Goal: Check status: Check status

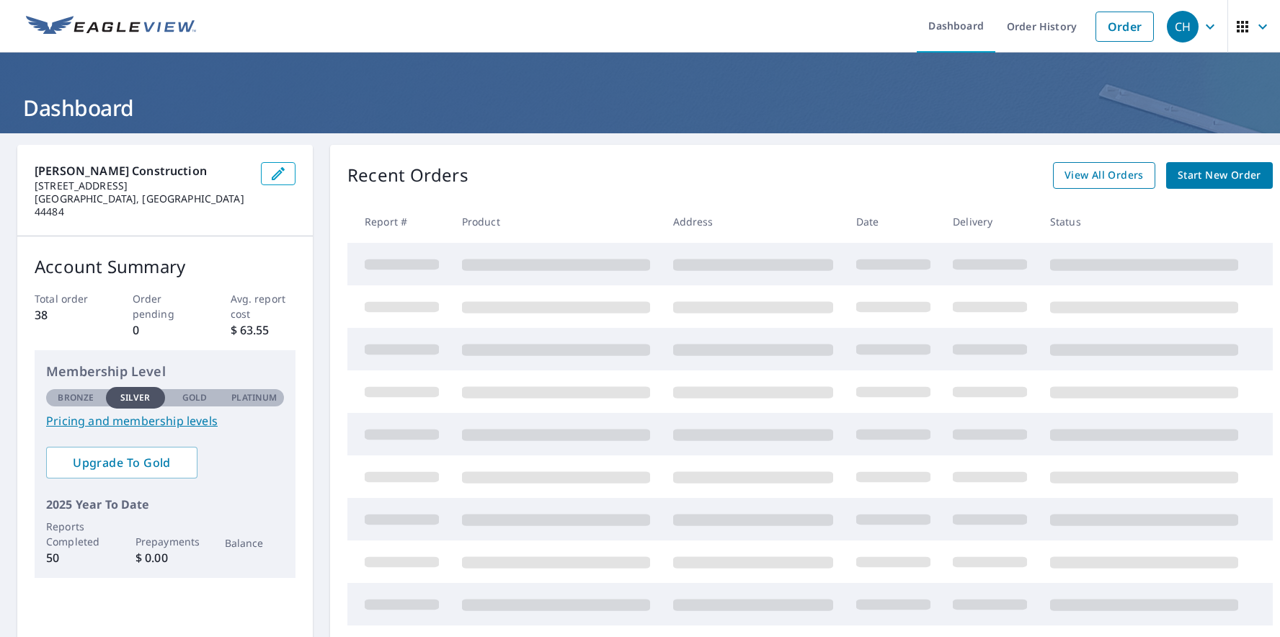
click at [1106, 176] on span "View All Orders" at bounding box center [1104, 176] width 79 height 18
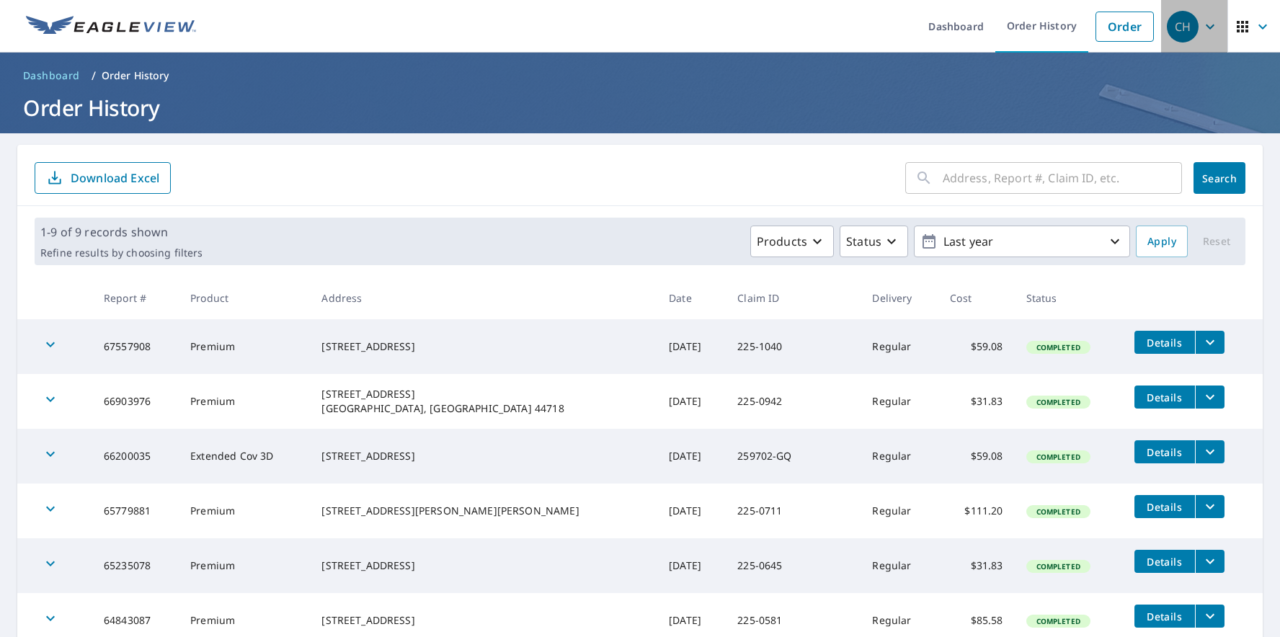
click at [1206, 25] on icon "button" at bounding box center [1210, 26] width 9 height 5
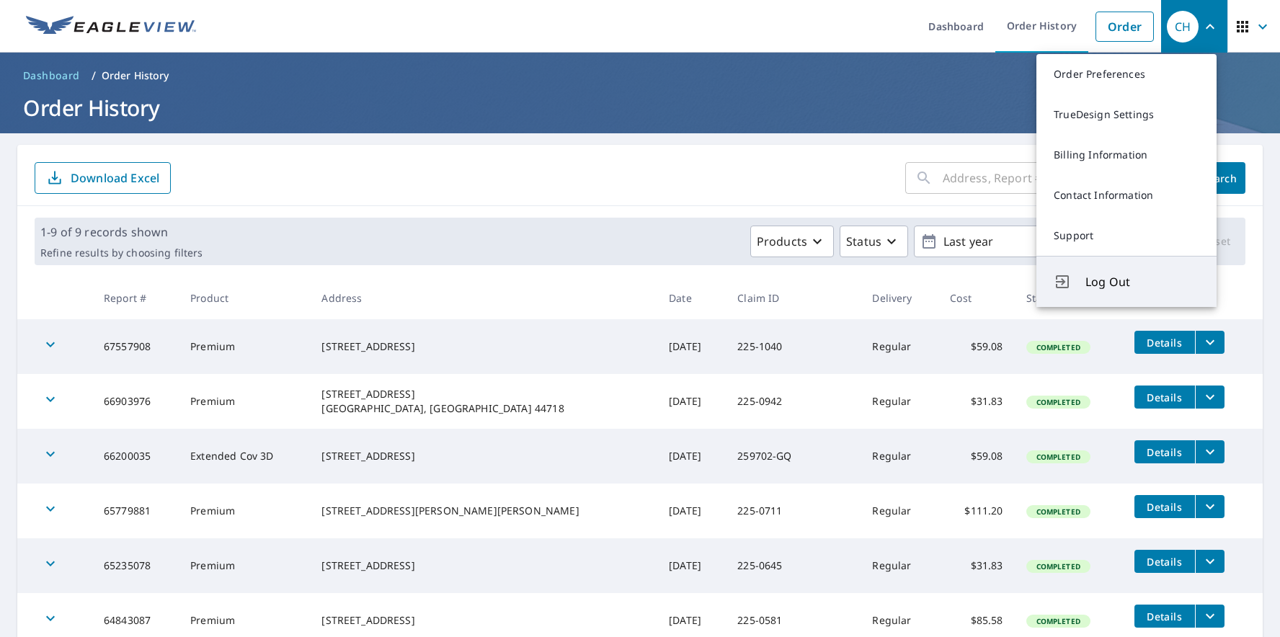
click at [1107, 283] on span "Log Out" at bounding box center [1143, 281] width 114 height 17
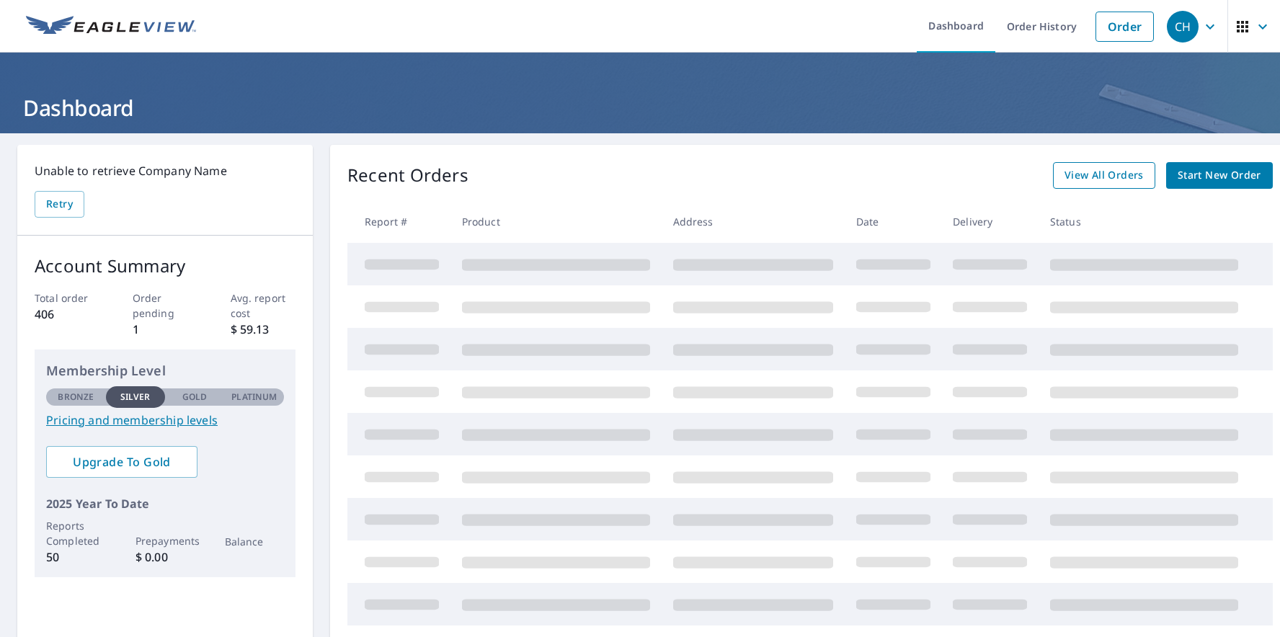
click at [1107, 177] on span "View All Orders" at bounding box center [1104, 176] width 79 height 18
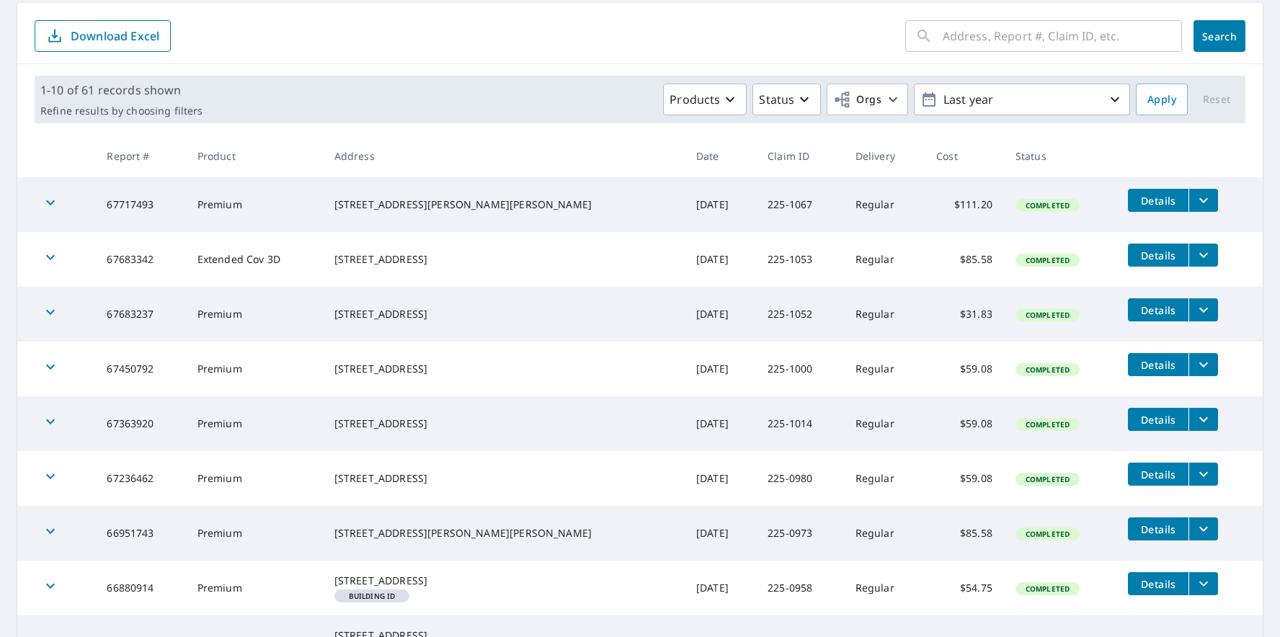
scroll to position [72, 0]
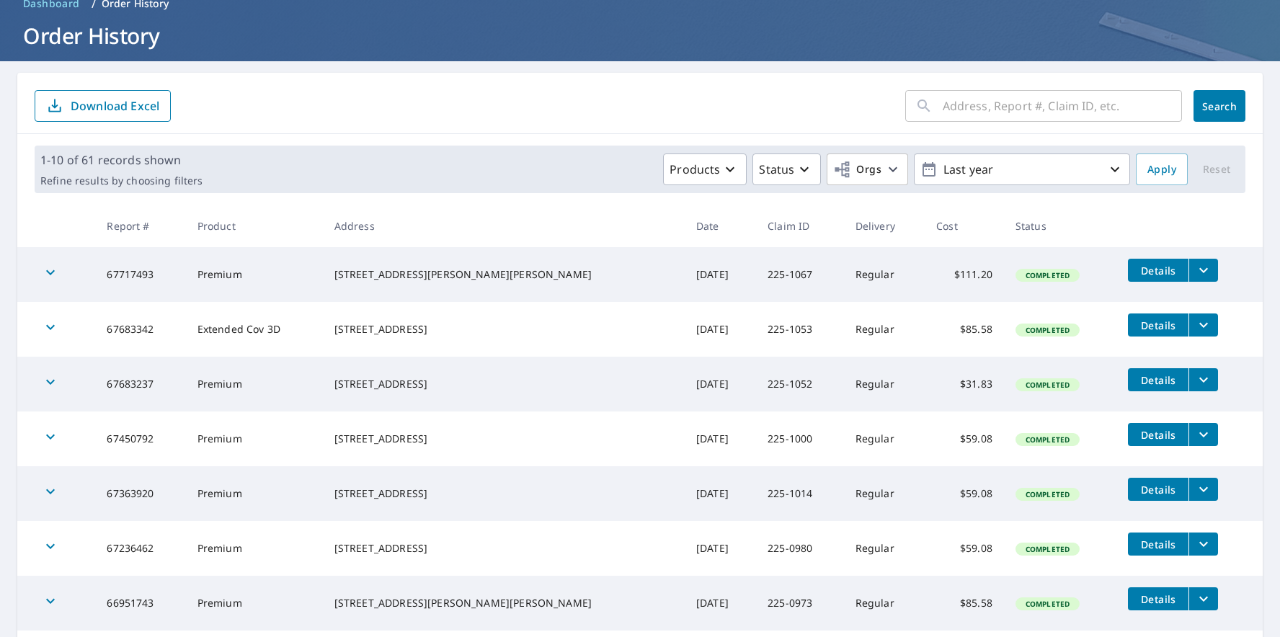
click at [187, 45] on h1 "Order History" at bounding box center [640, 36] width 1246 height 30
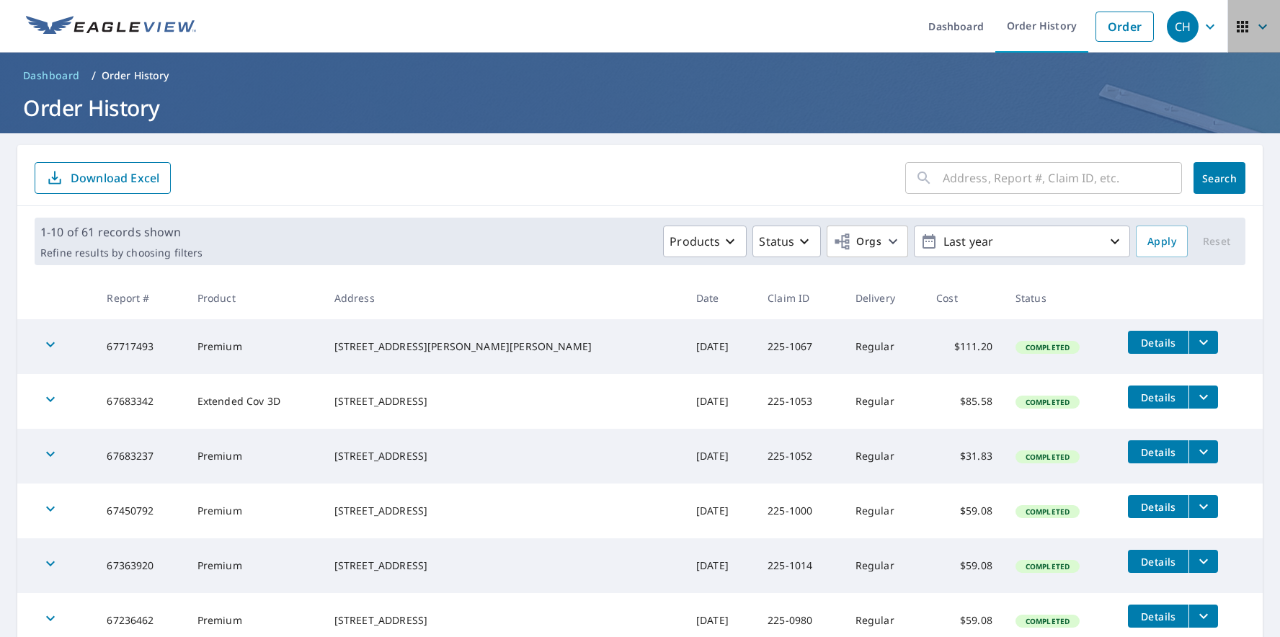
click at [1254, 23] on icon "button" at bounding box center [1262, 26] width 17 height 17
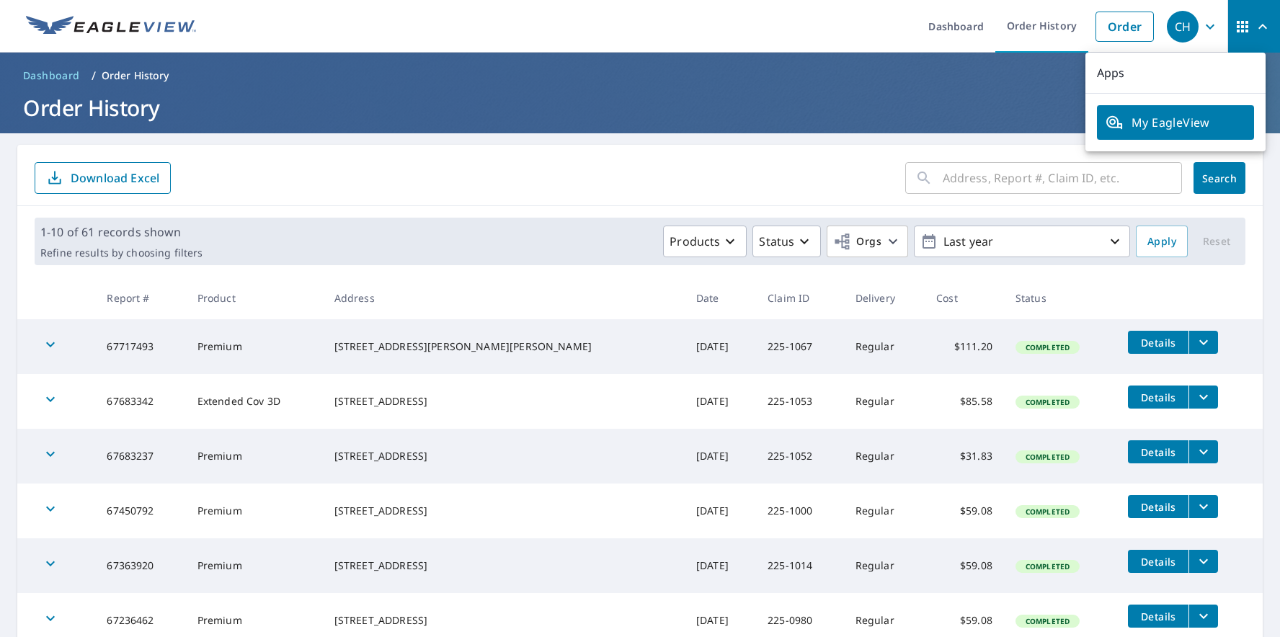
click at [1157, 114] on span "My EagleView" at bounding box center [1176, 122] width 140 height 17
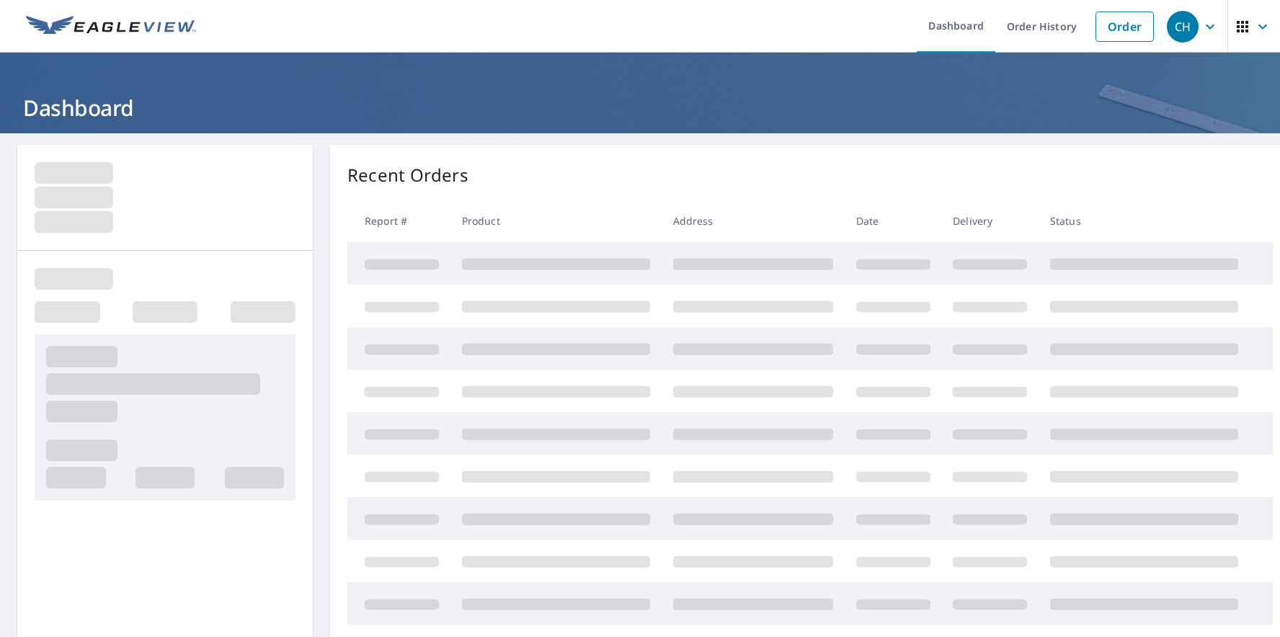
click at [1202, 28] on icon "button" at bounding box center [1210, 26] width 17 height 17
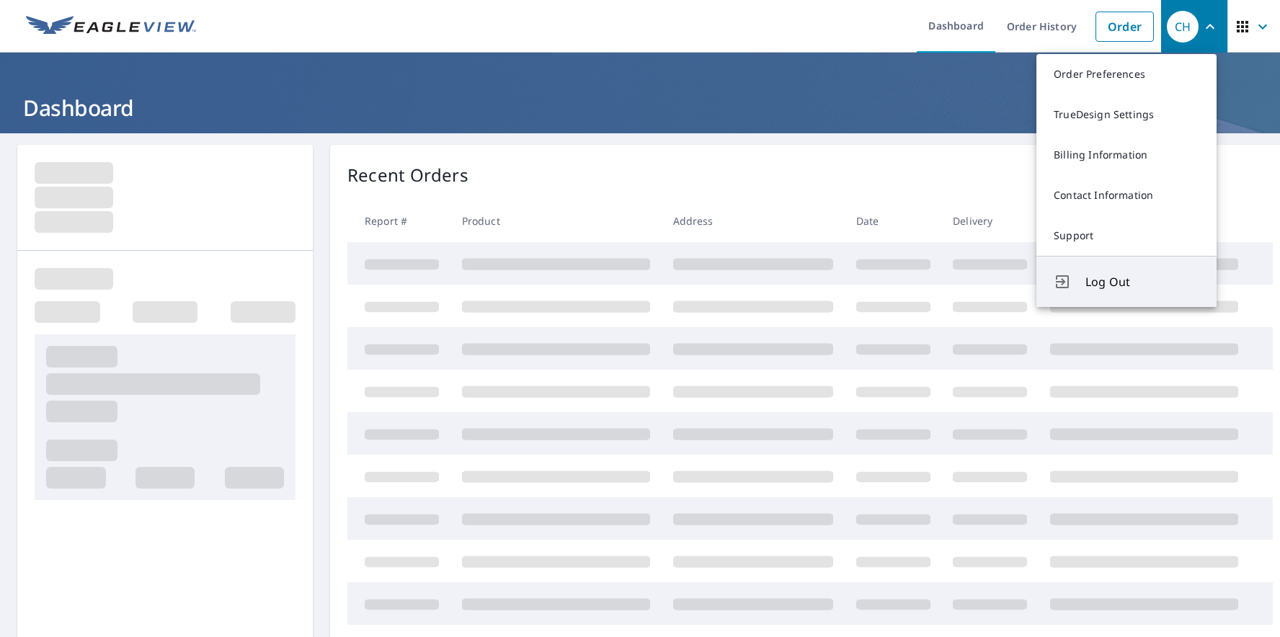
click at [1096, 286] on span "Log Out" at bounding box center [1143, 281] width 114 height 17
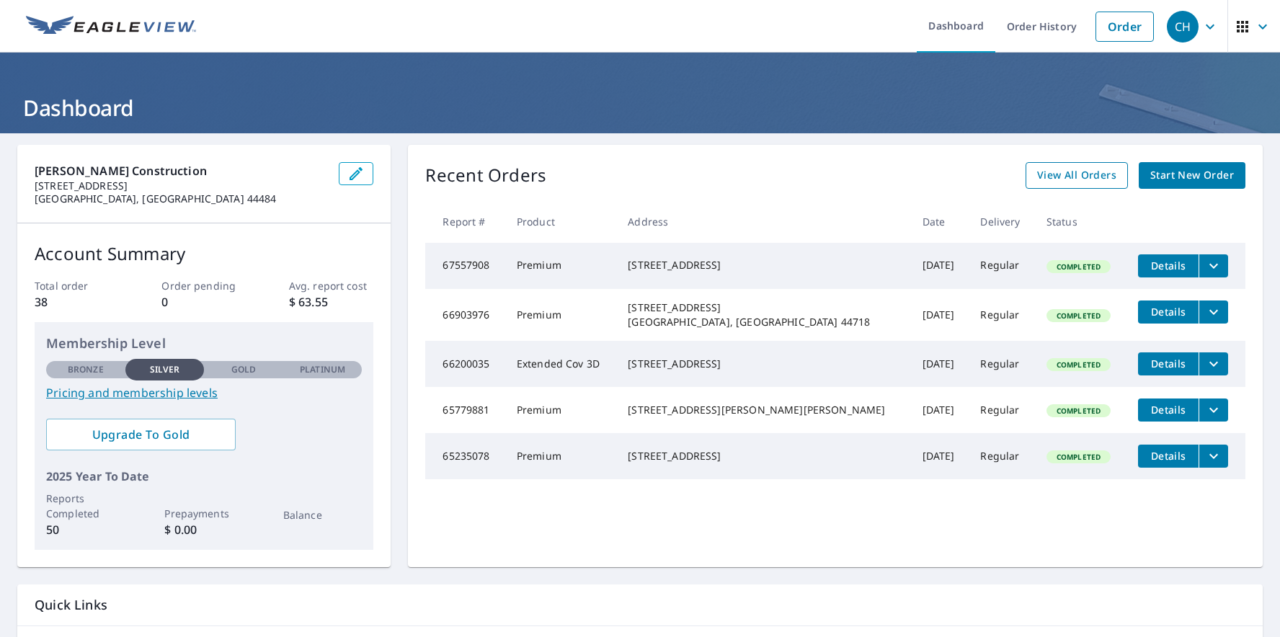
click at [1068, 171] on span "View All Orders" at bounding box center [1076, 176] width 79 height 18
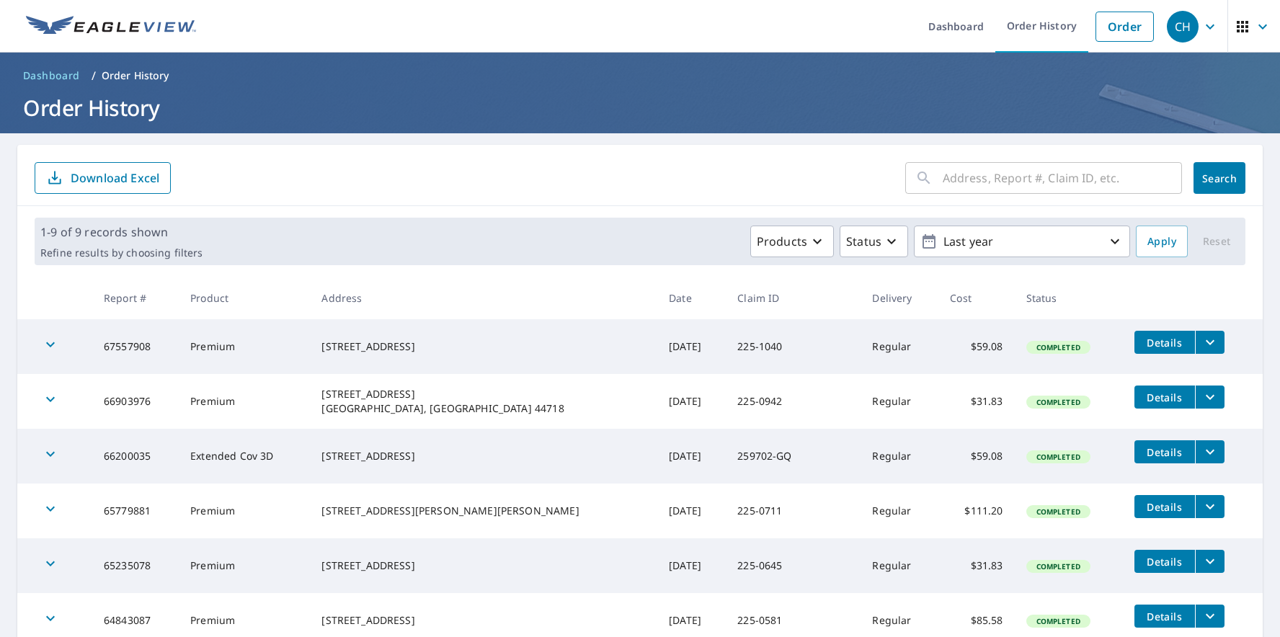
click at [238, 105] on h1 "Order History" at bounding box center [640, 108] width 1246 height 30
click at [1254, 28] on icon "button" at bounding box center [1262, 26] width 17 height 17
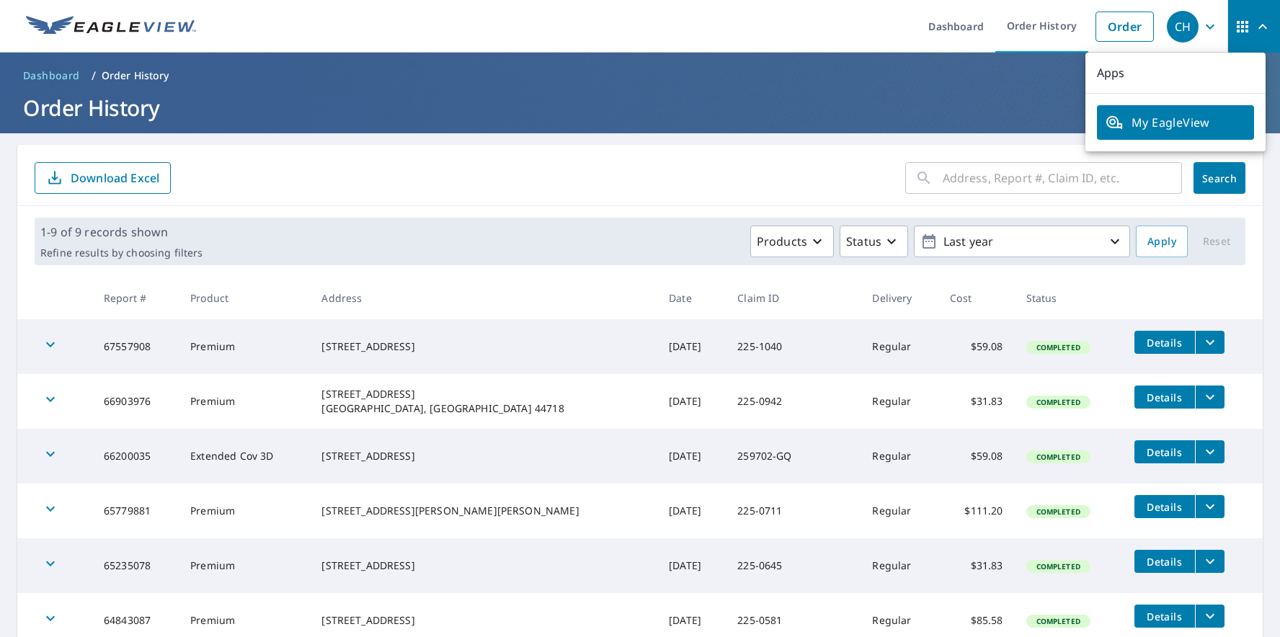
click at [490, 153] on div "​ Search Download Excel" at bounding box center [640, 175] width 1246 height 61
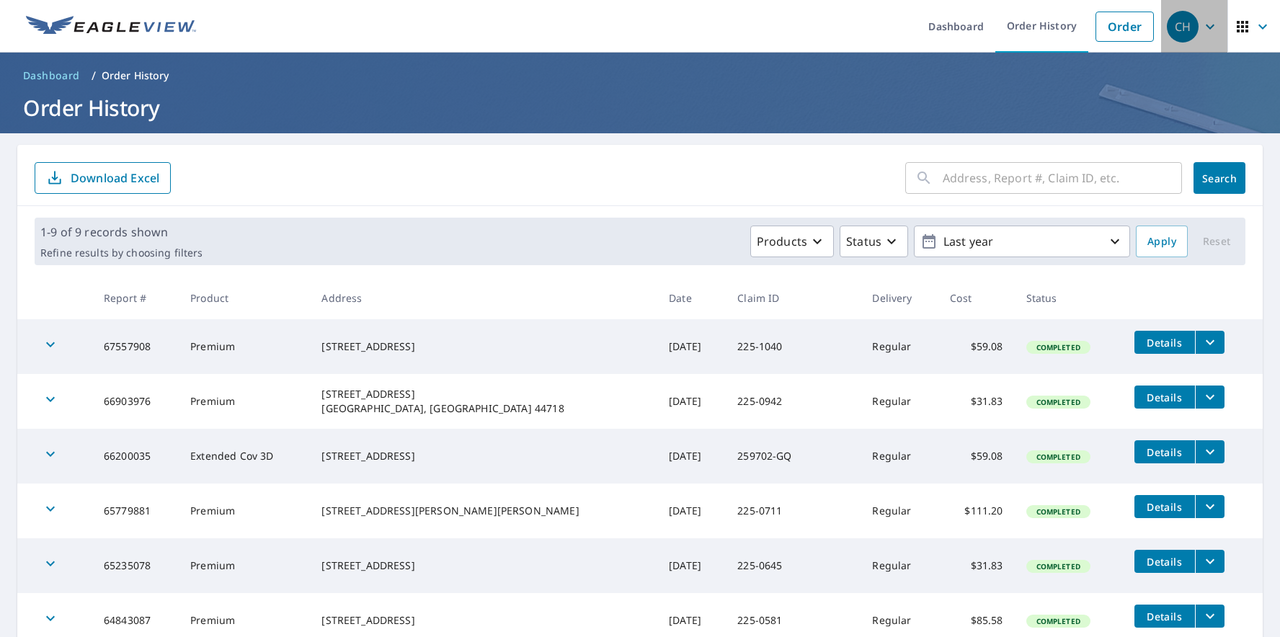
click at [1202, 30] on icon "button" at bounding box center [1210, 26] width 17 height 17
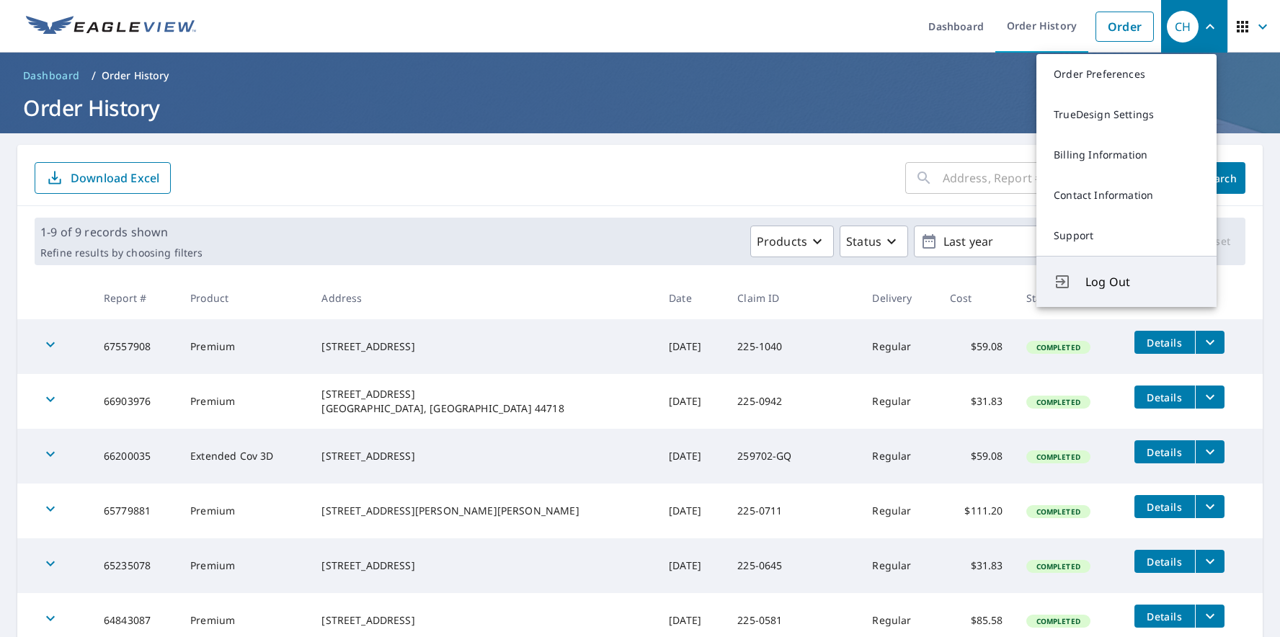
click at [1107, 287] on span "Log Out" at bounding box center [1143, 281] width 114 height 17
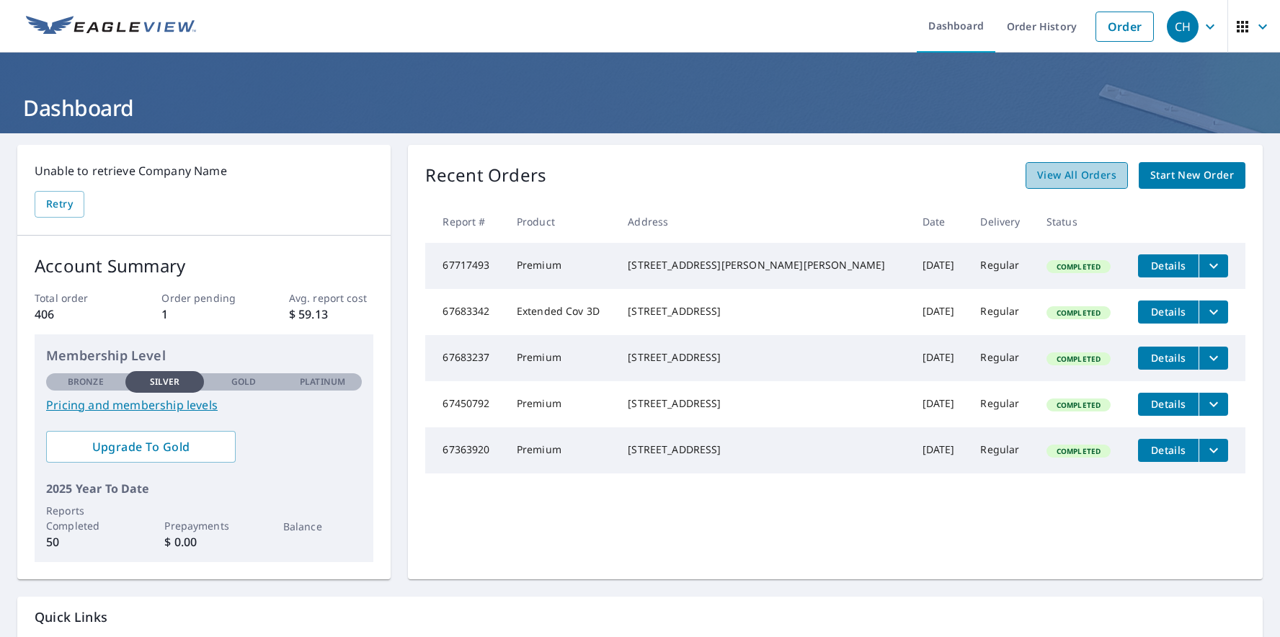
click at [1040, 182] on span "View All Orders" at bounding box center [1076, 176] width 79 height 18
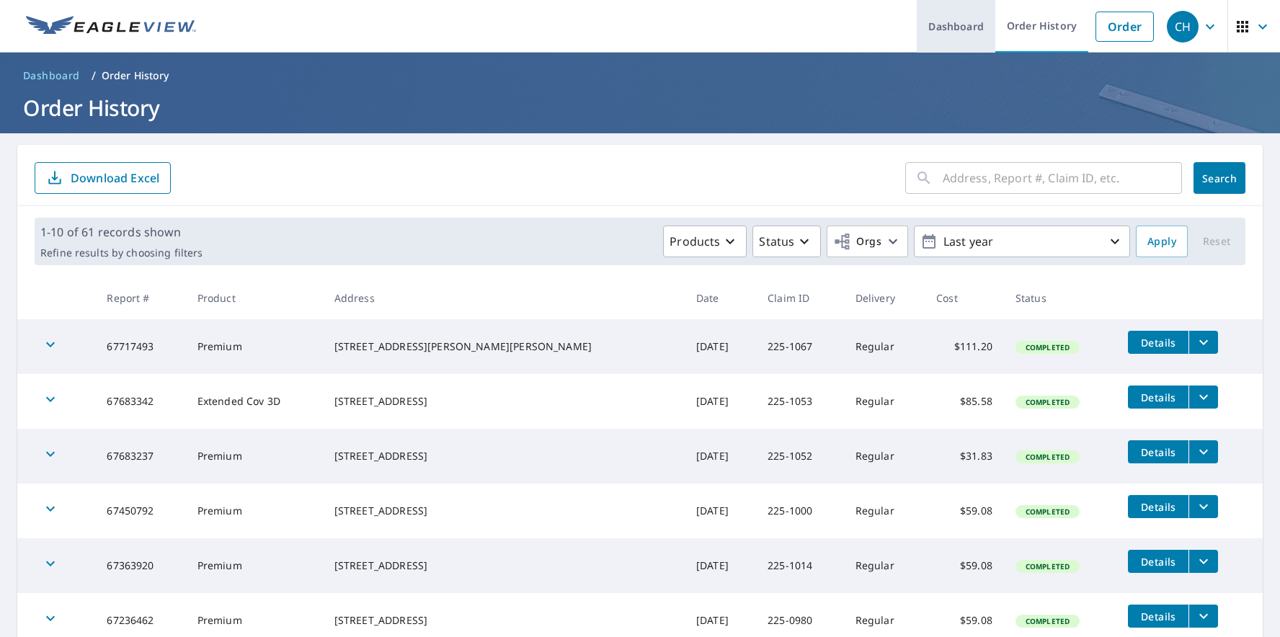
click at [951, 32] on link "Dashboard" at bounding box center [956, 26] width 79 height 53
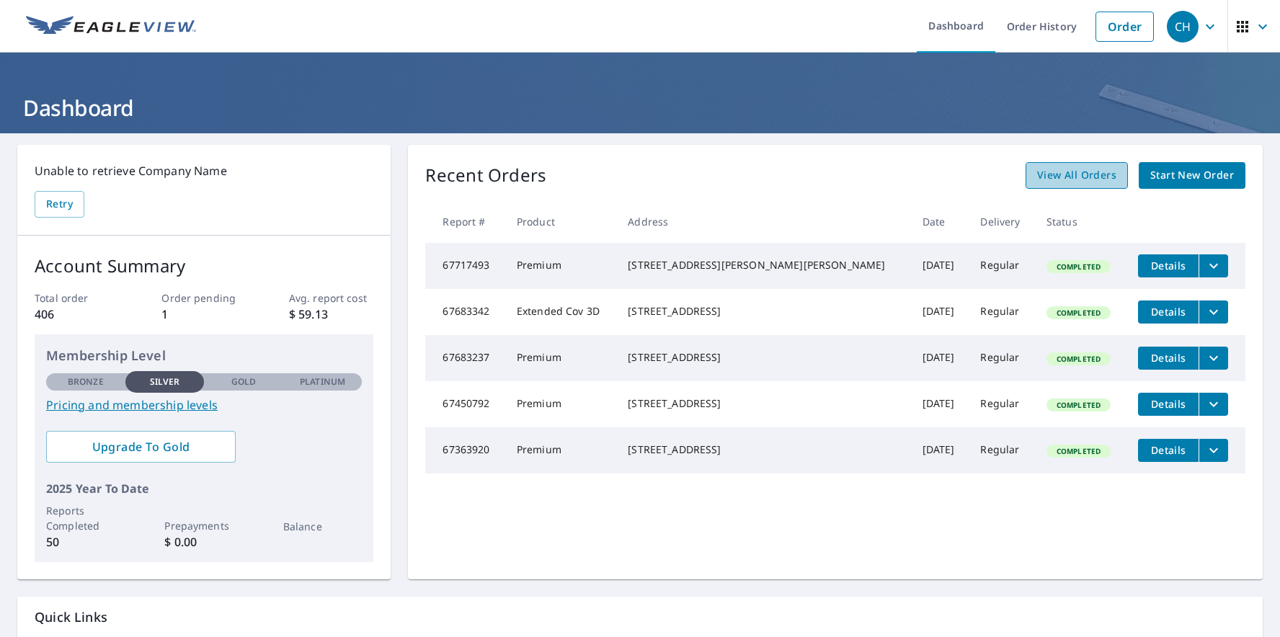
click at [1065, 177] on span "View All Orders" at bounding box center [1076, 176] width 79 height 18
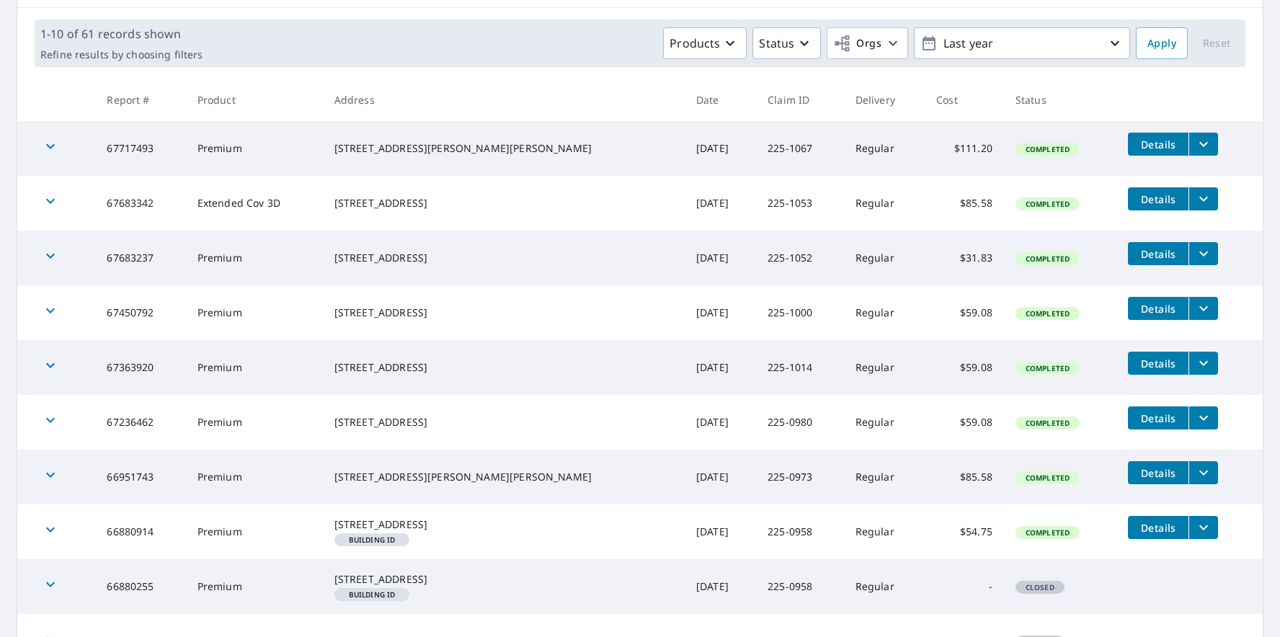
scroll to position [216, 0]
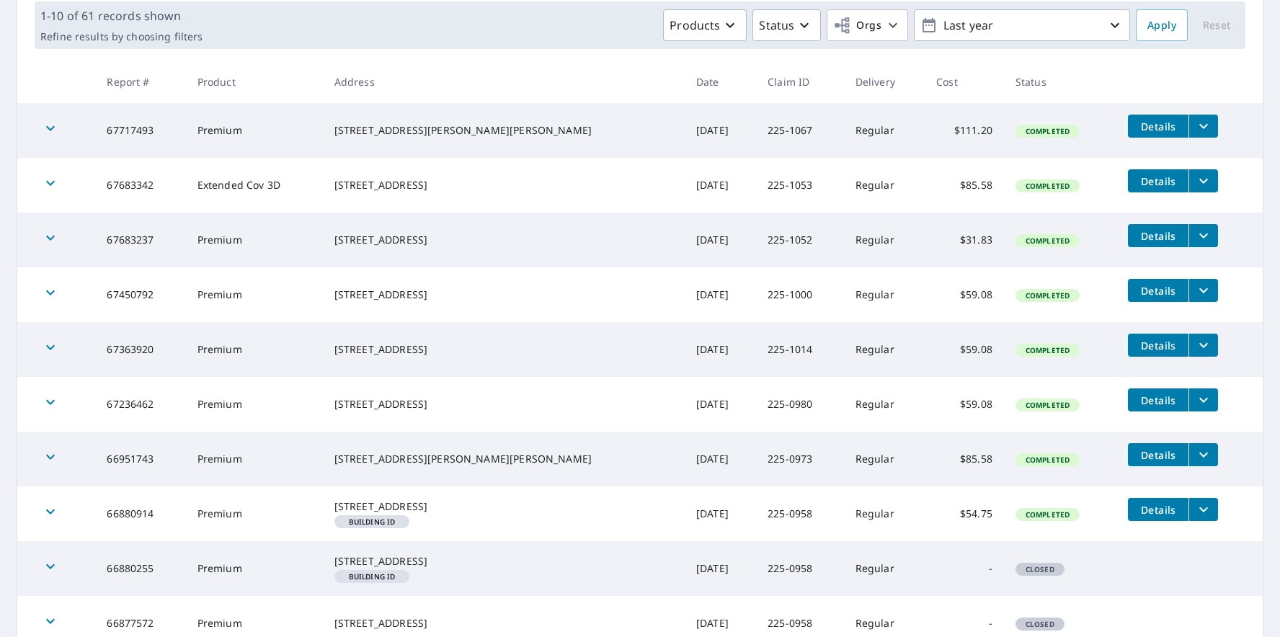
click at [685, 297] on td "[DATE]" at bounding box center [720, 294] width 71 height 55
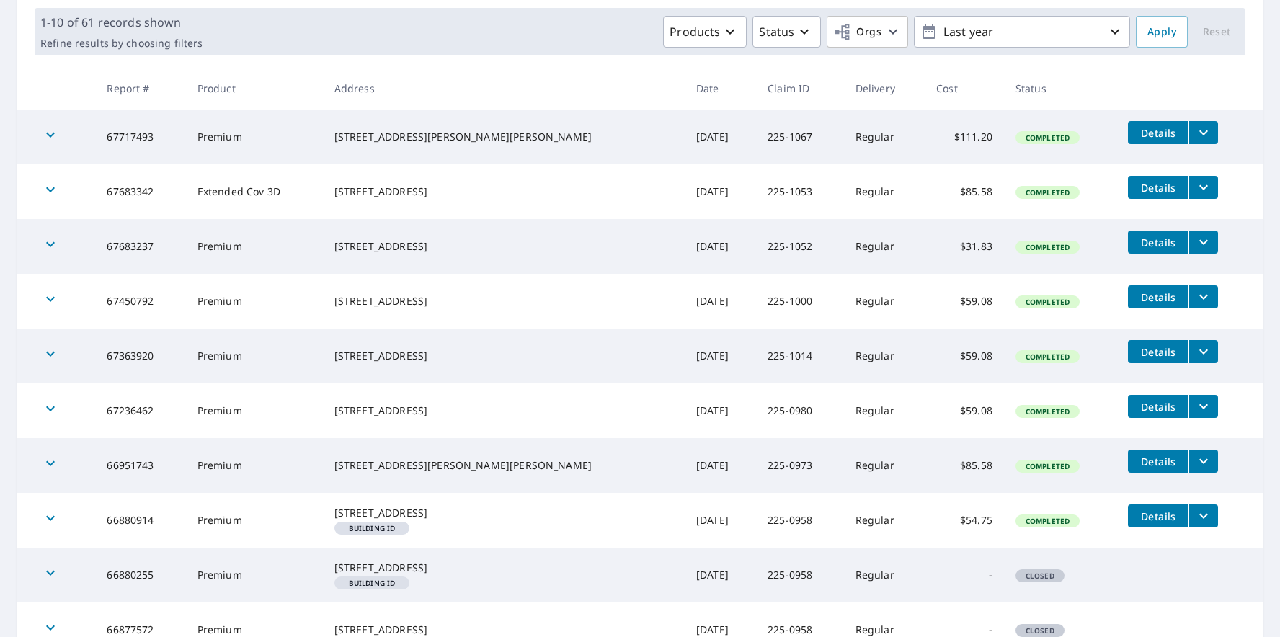
scroll to position [216, 0]
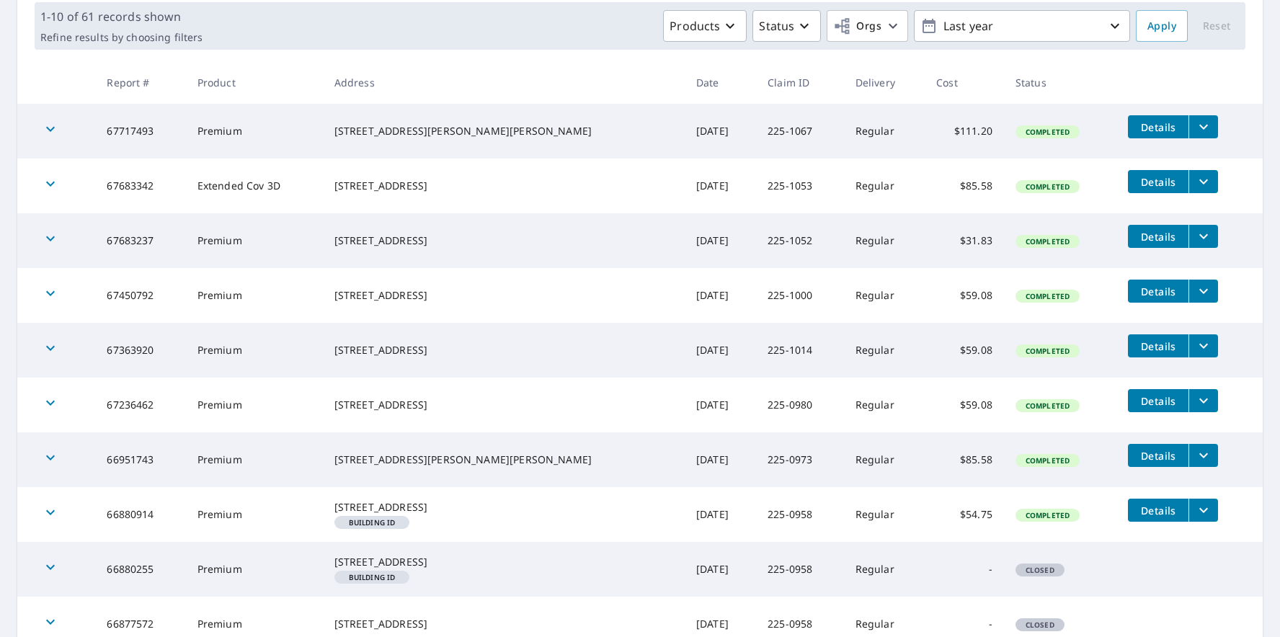
click at [394, 302] on div "[STREET_ADDRESS]" at bounding box center [503, 295] width 339 height 14
click at [944, 298] on td "$59.08" at bounding box center [964, 295] width 79 height 55
click at [685, 294] on td "[DATE]" at bounding box center [720, 295] width 71 height 55
click at [756, 296] on td "225-1000" at bounding box center [800, 295] width 88 height 55
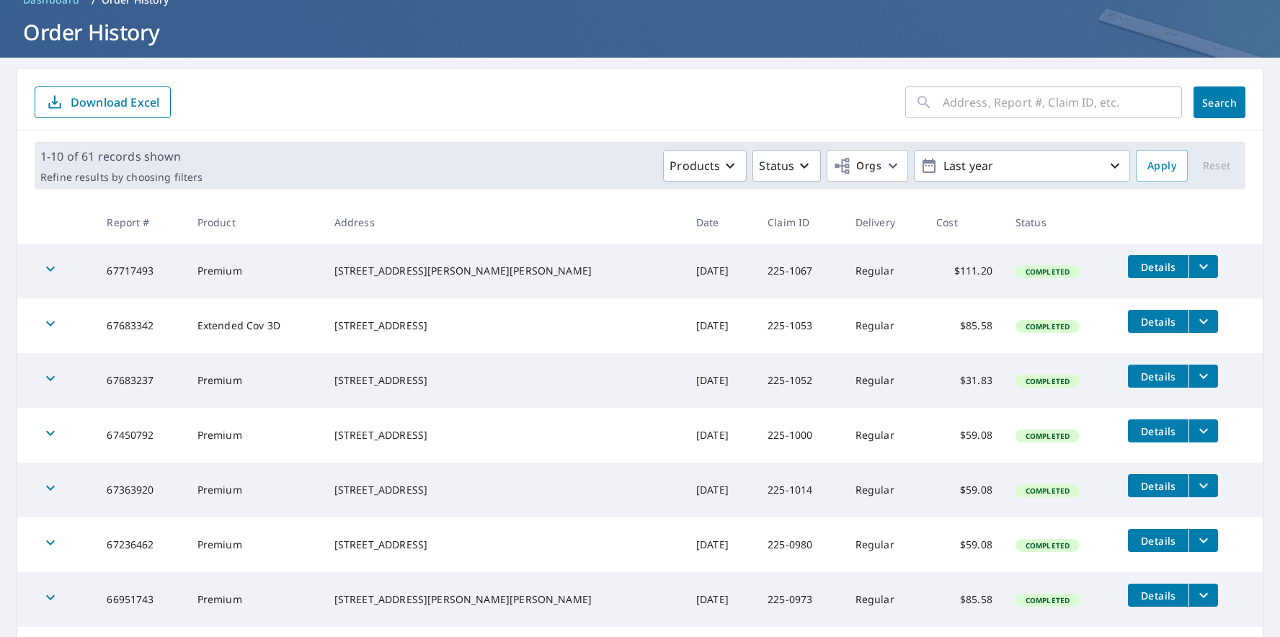
scroll to position [71, 0]
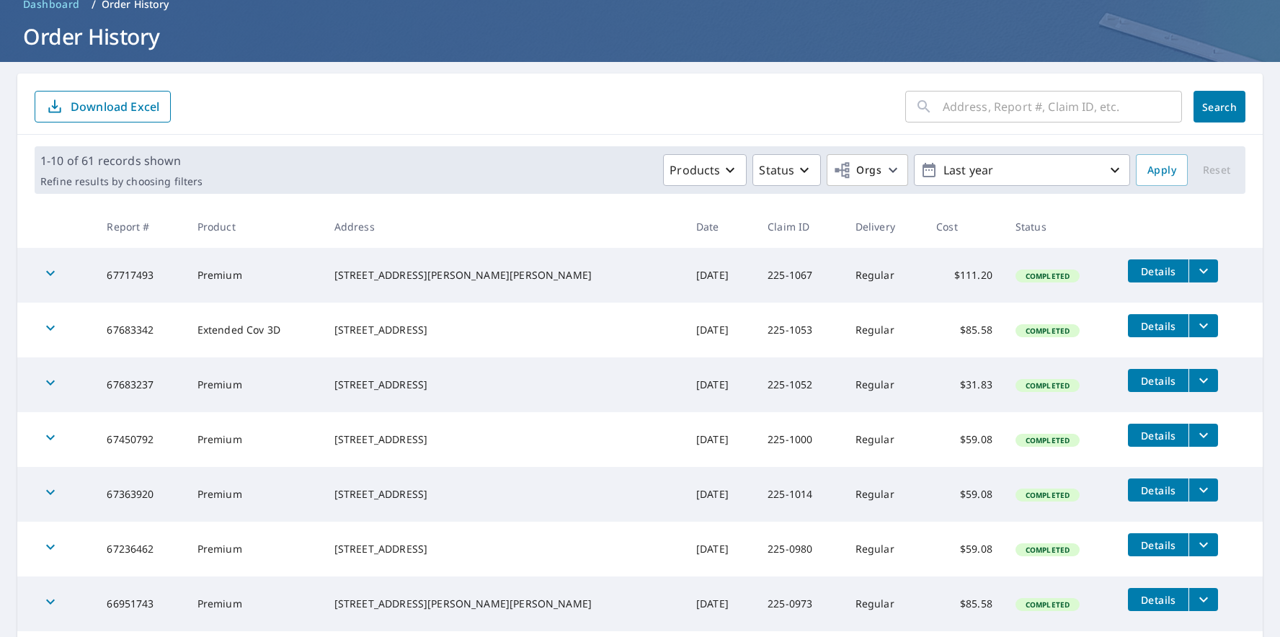
click at [191, 13] on ol "Dashboard / Order History" at bounding box center [640, 4] width 1246 height 23
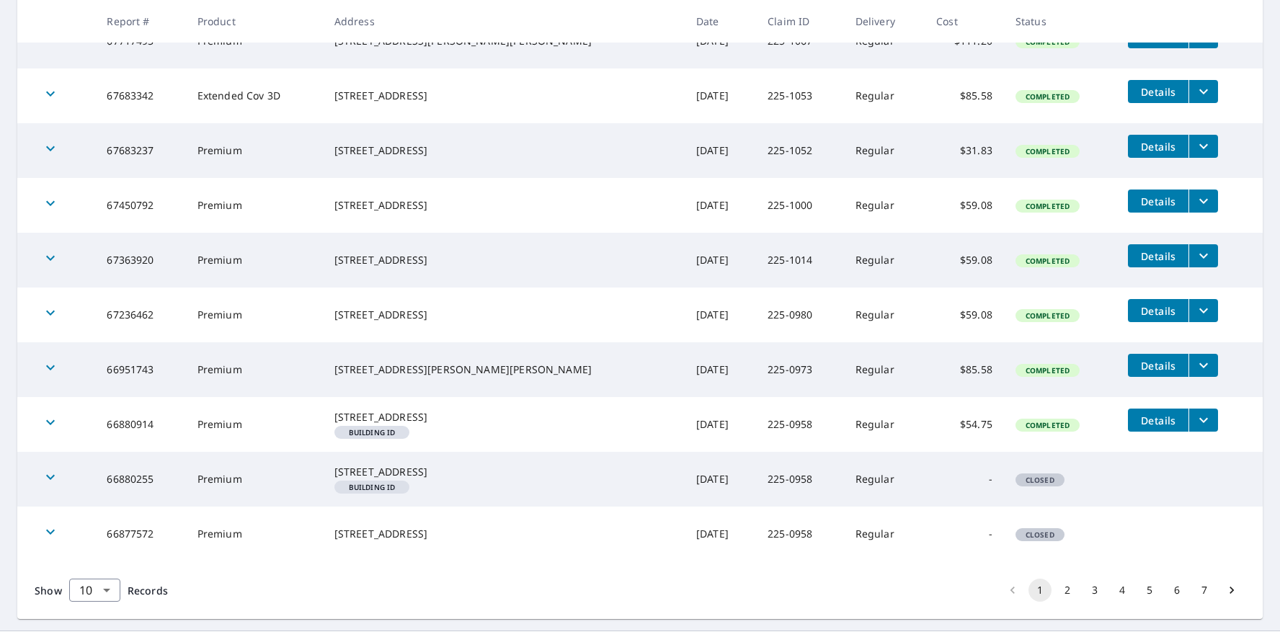
scroll to position [360, 0]
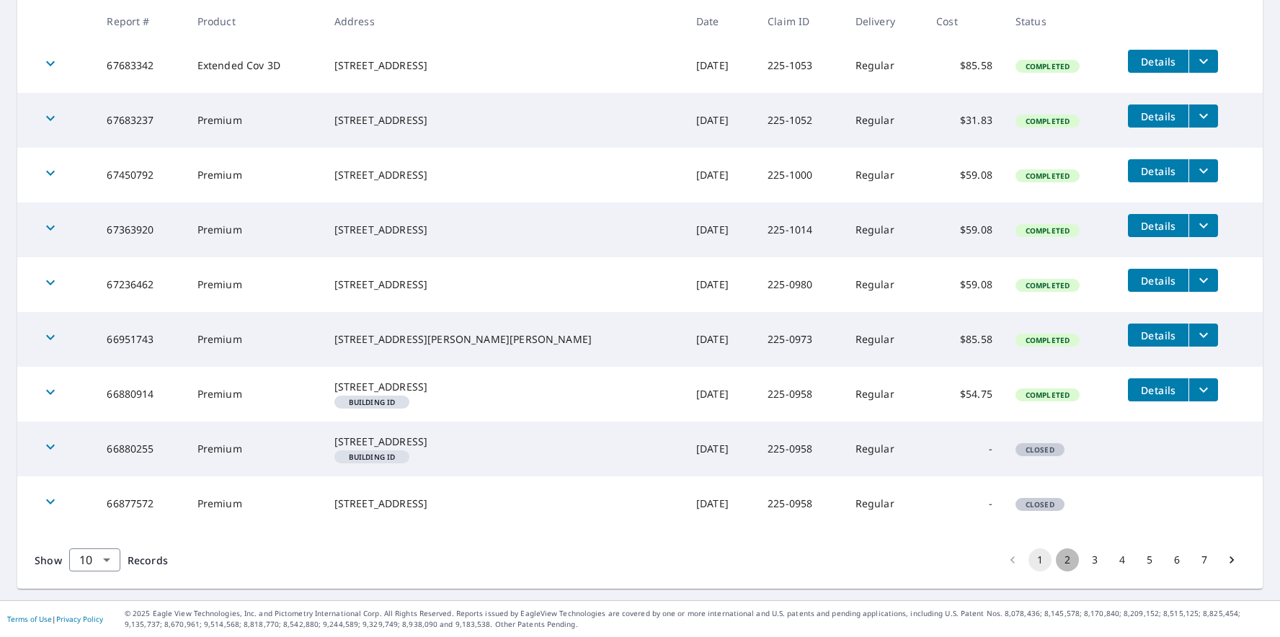
click at [1059, 561] on button "2" at bounding box center [1067, 560] width 23 height 23
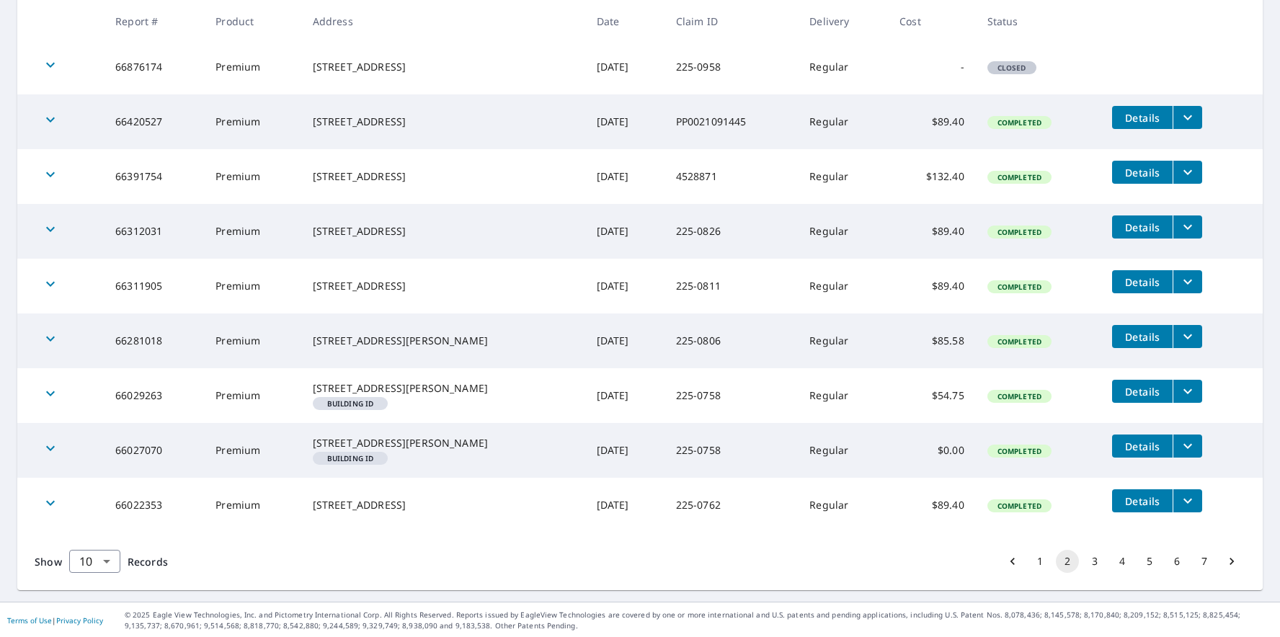
scroll to position [360, 0]
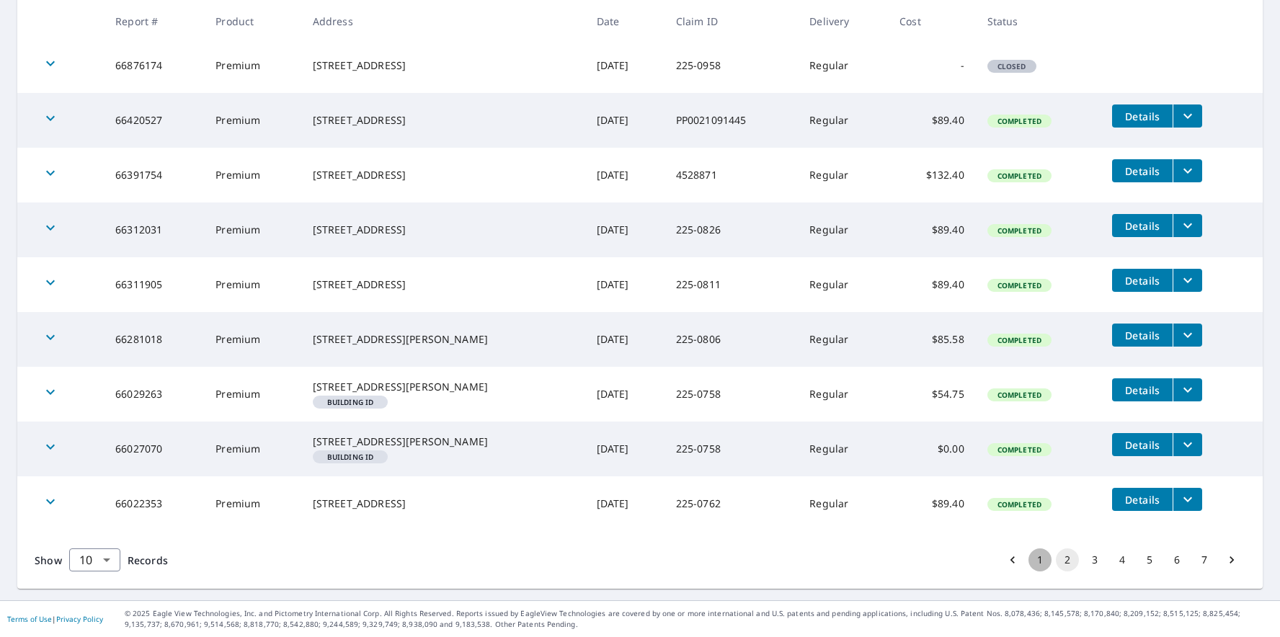
click at [1029, 559] on button "1" at bounding box center [1040, 560] width 23 height 23
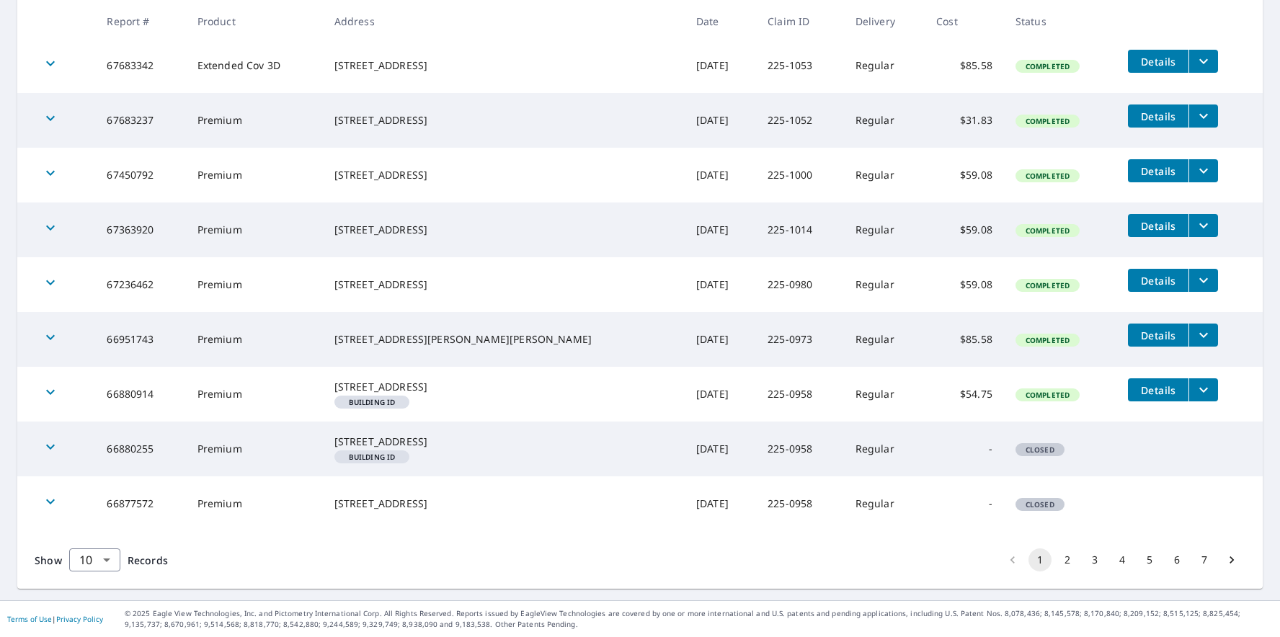
scroll to position [360, 0]
click at [1058, 560] on button "2" at bounding box center [1067, 560] width 23 height 23
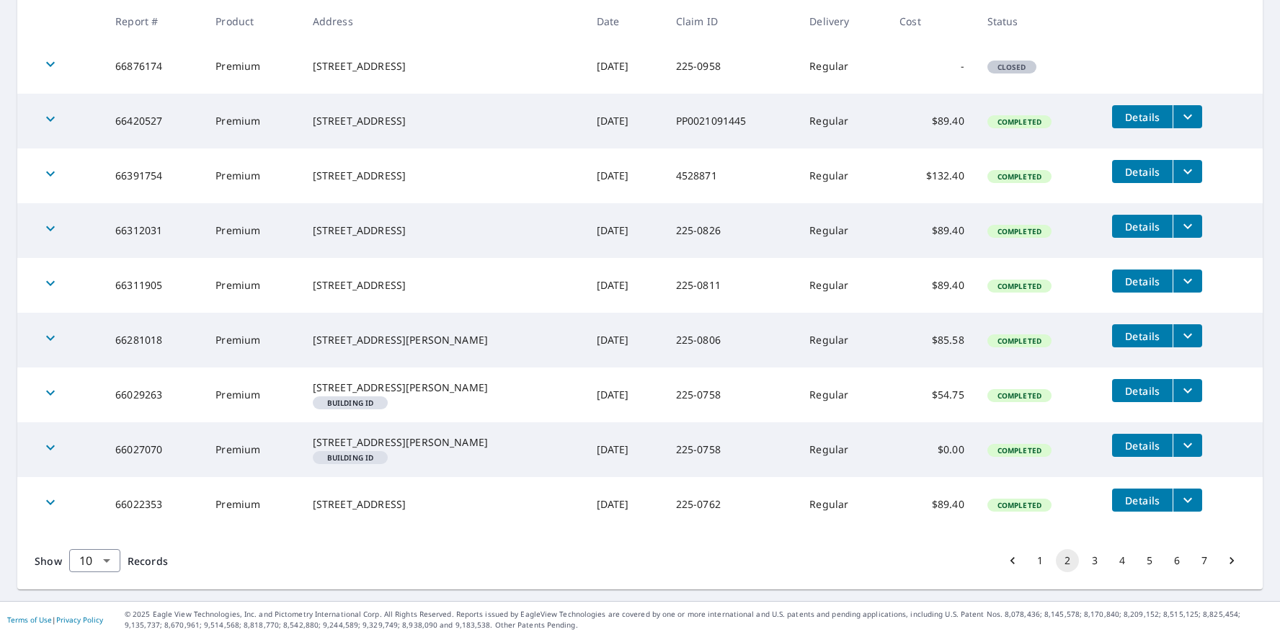
scroll to position [360, 0]
click at [1083, 556] on button "3" at bounding box center [1094, 560] width 23 height 23
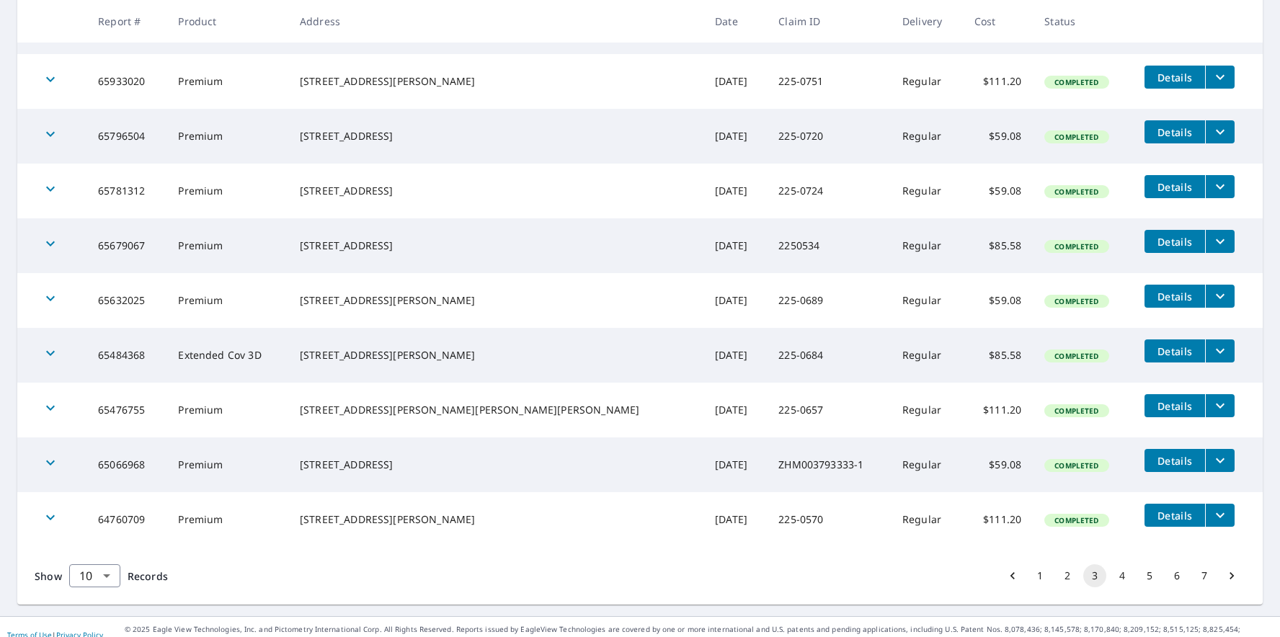
scroll to position [336, 0]
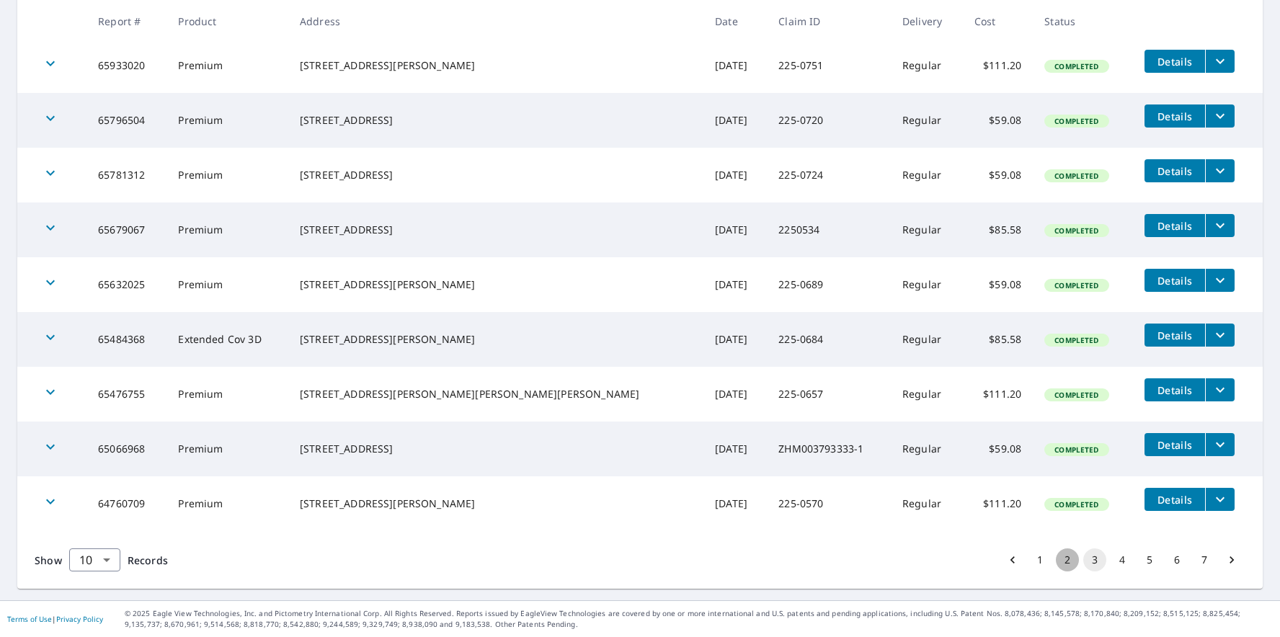
click at [1059, 559] on button "2" at bounding box center [1067, 560] width 23 height 23
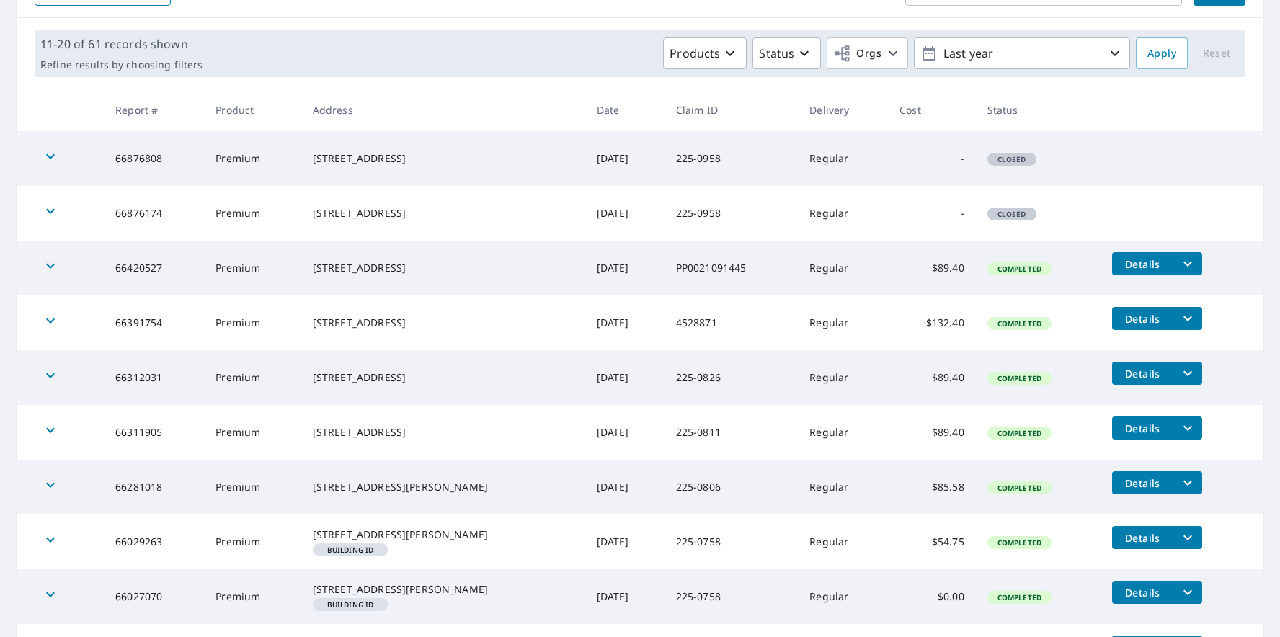
scroll to position [216, 0]
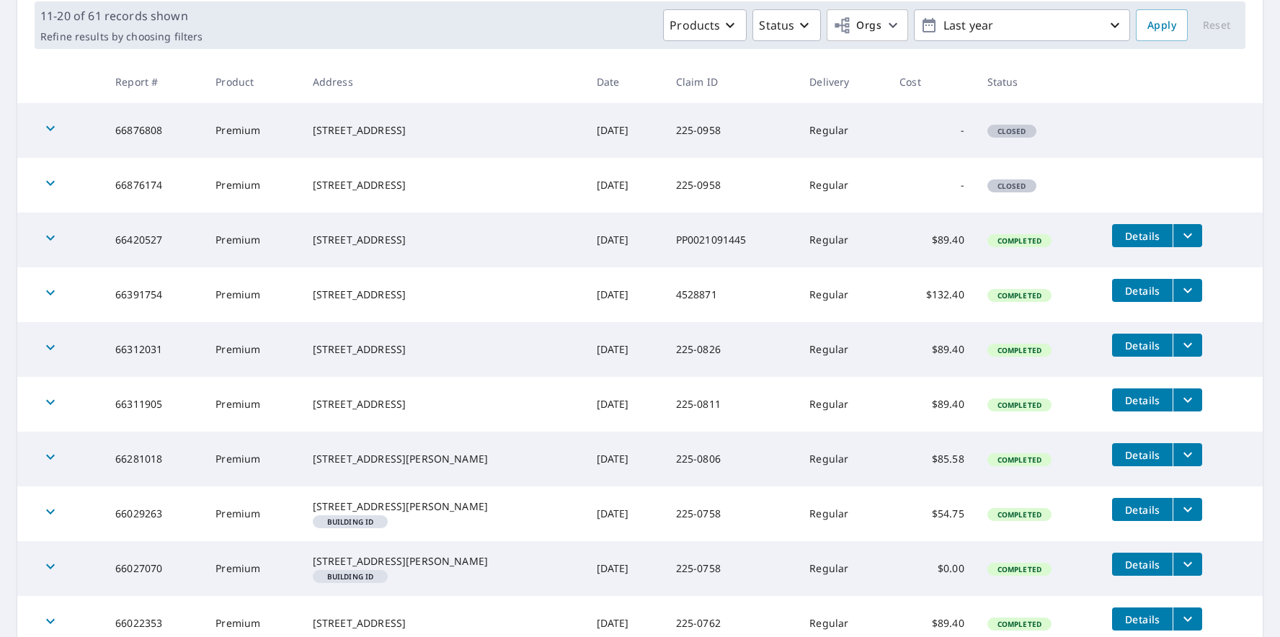
click at [241, 19] on div "Products Status Orgs Last year" at bounding box center [669, 25] width 922 height 32
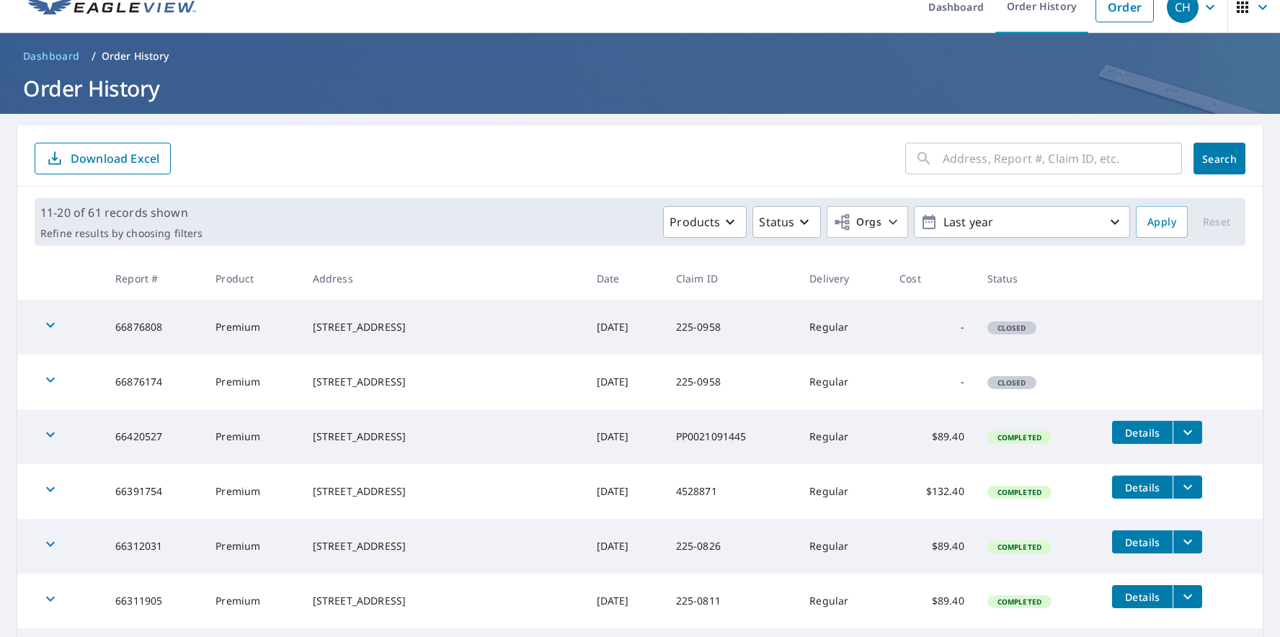
scroll to position [0, 0]
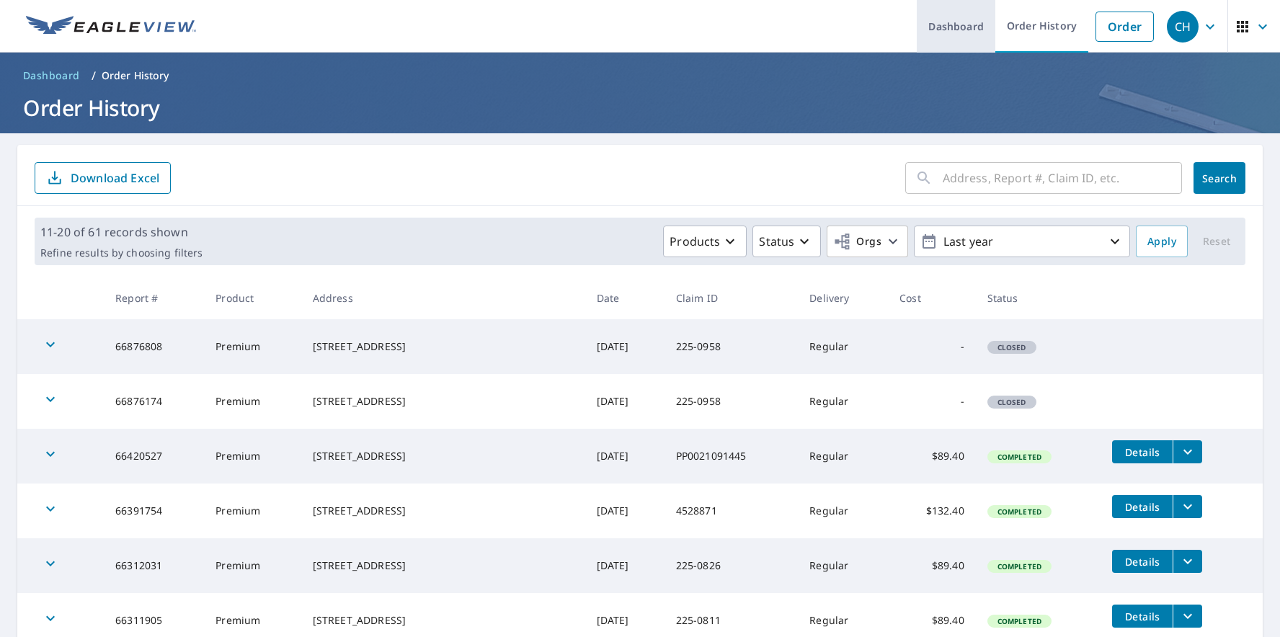
click at [933, 29] on link "Dashboard" at bounding box center [956, 26] width 79 height 53
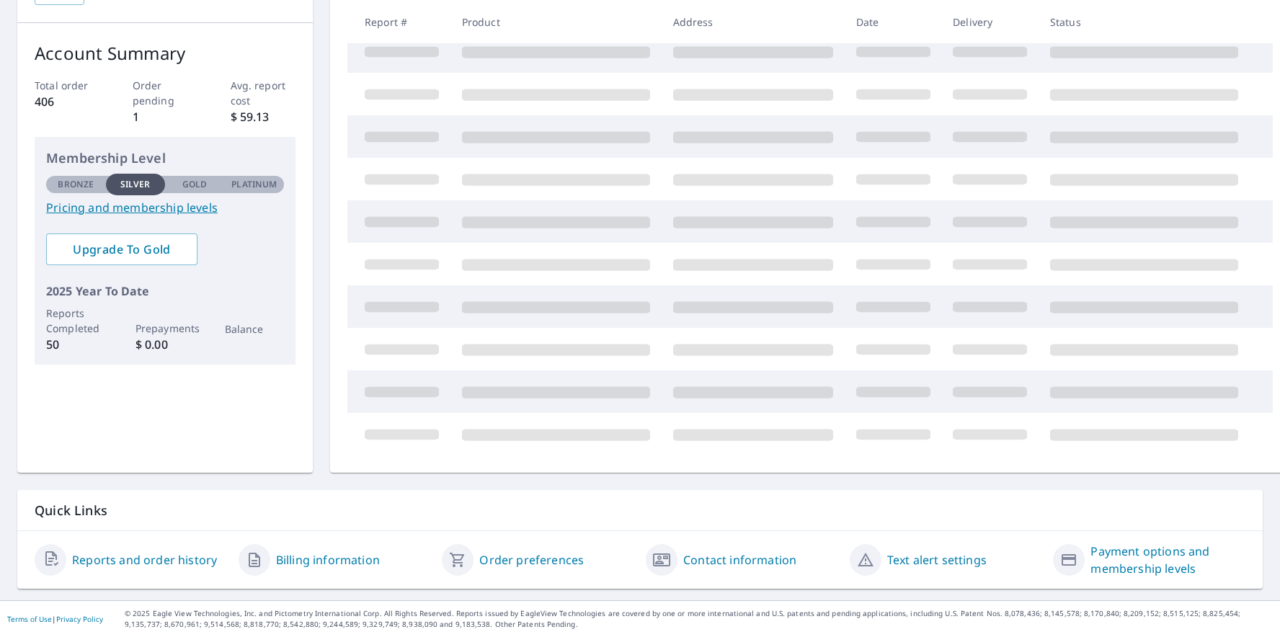
scroll to position [107, 0]
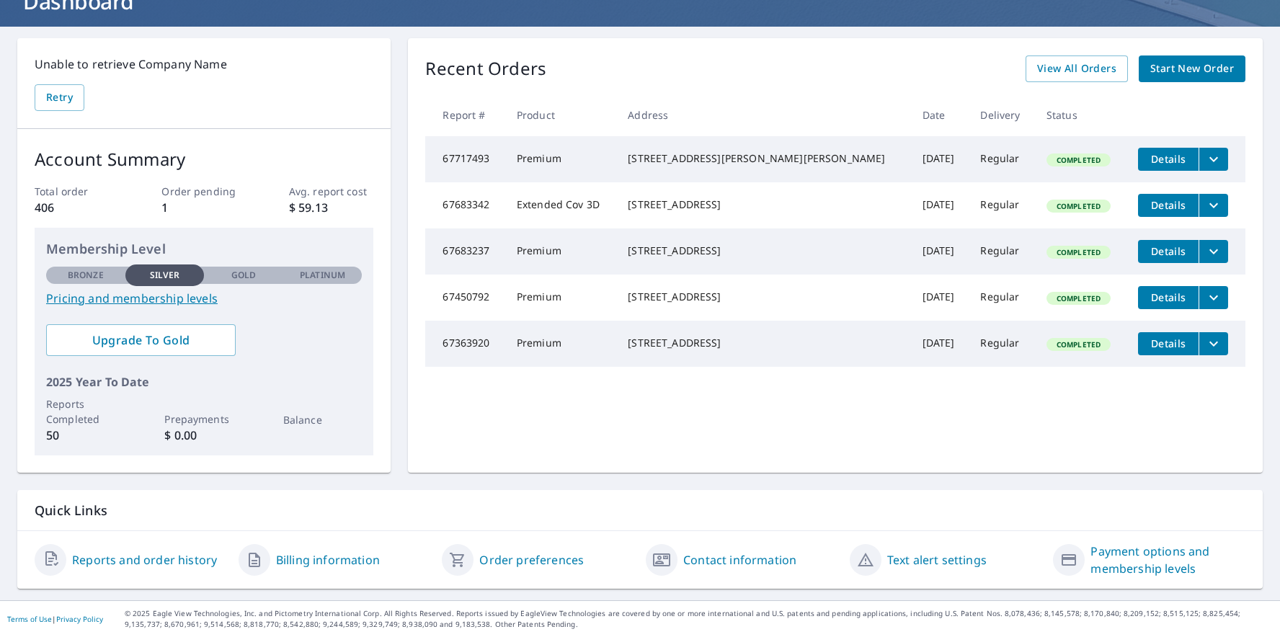
click at [314, 558] on link "Billing information" at bounding box center [328, 559] width 104 height 17
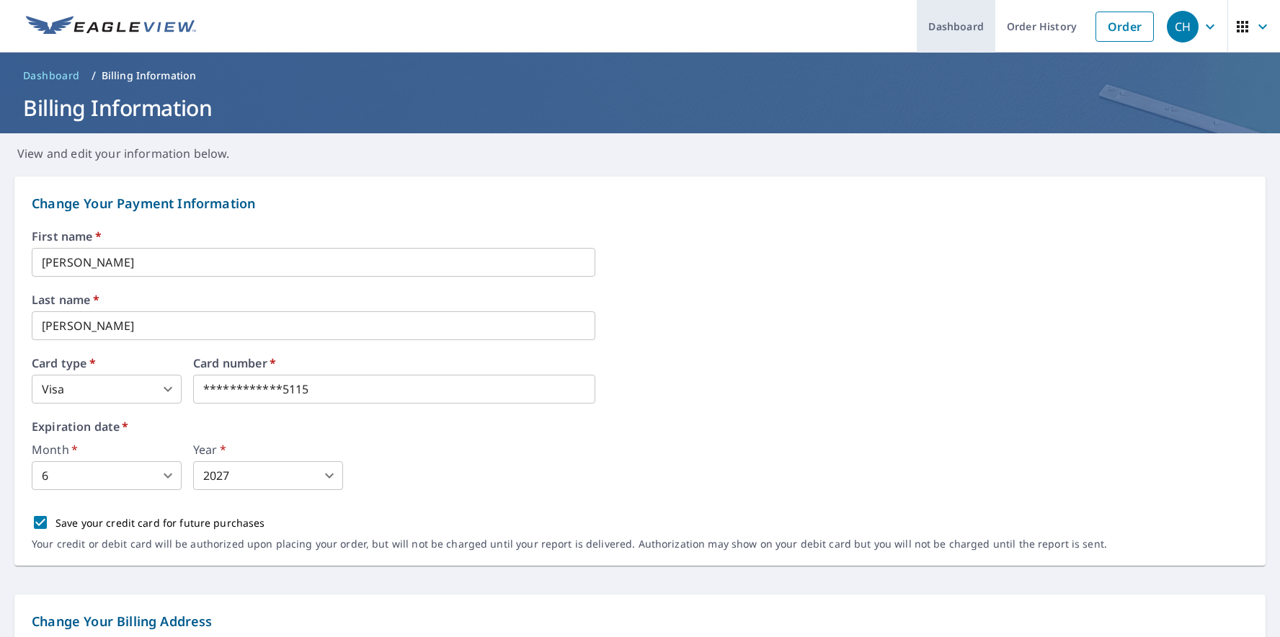
click at [975, 14] on link "Dashboard" at bounding box center [956, 26] width 79 height 53
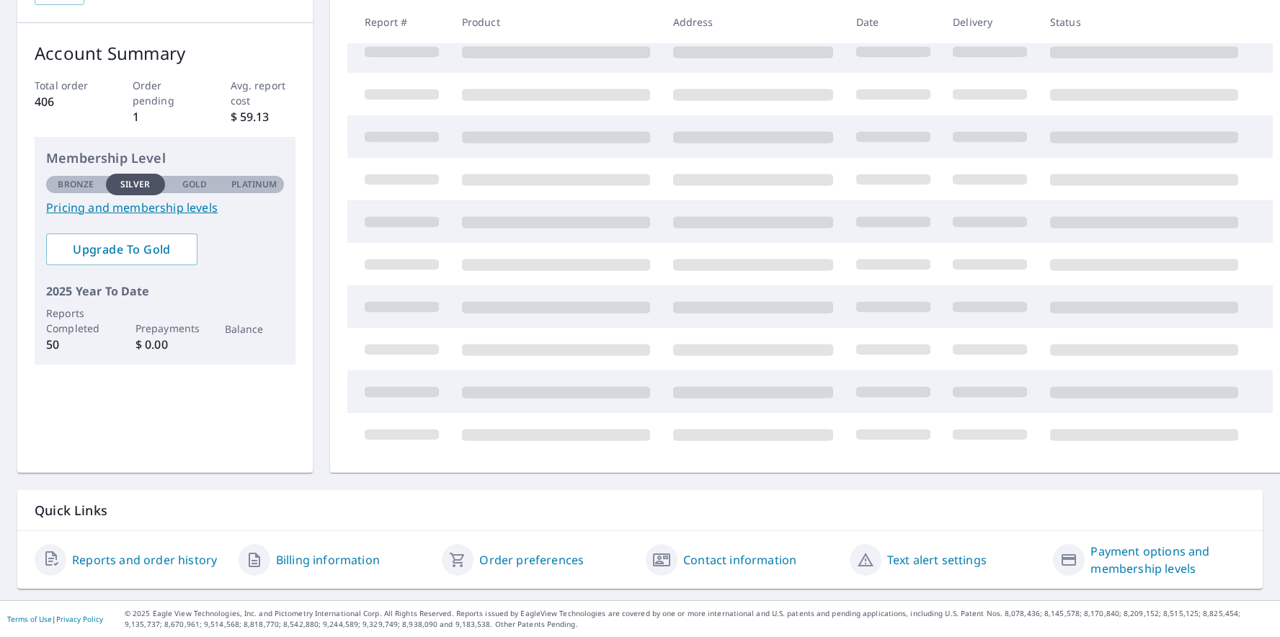
scroll to position [107, 0]
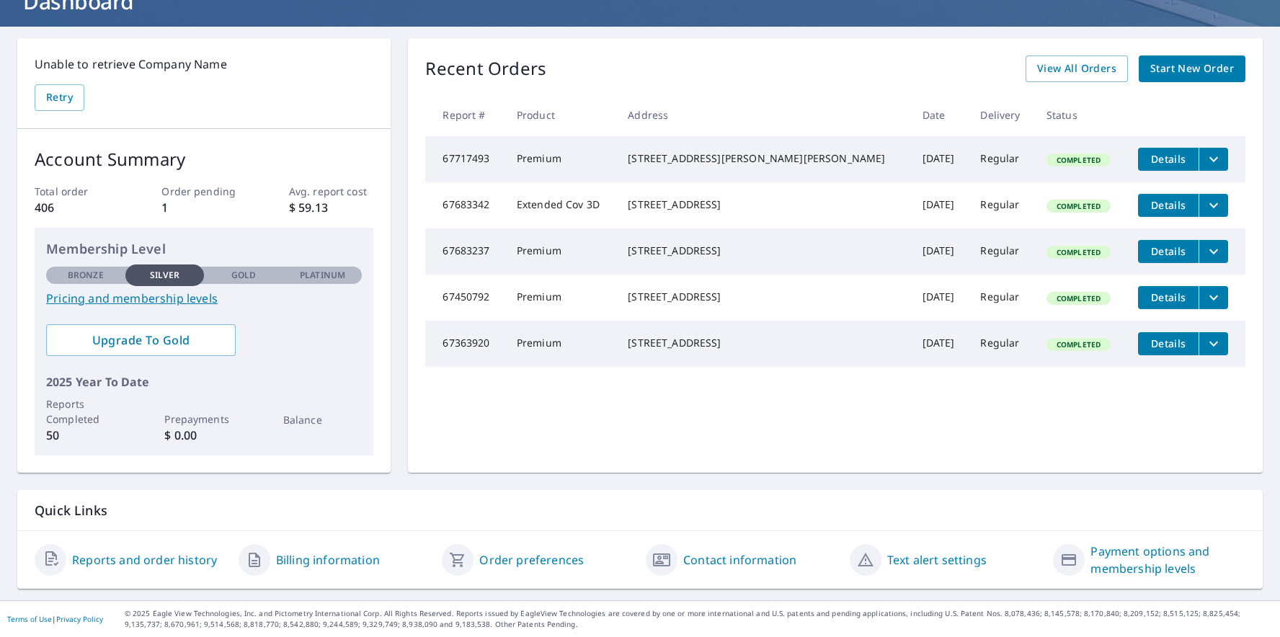
click at [168, 562] on link "Reports and order history" at bounding box center [144, 559] width 145 height 17
